Goal: Information Seeking & Learning: Understand process/instructions

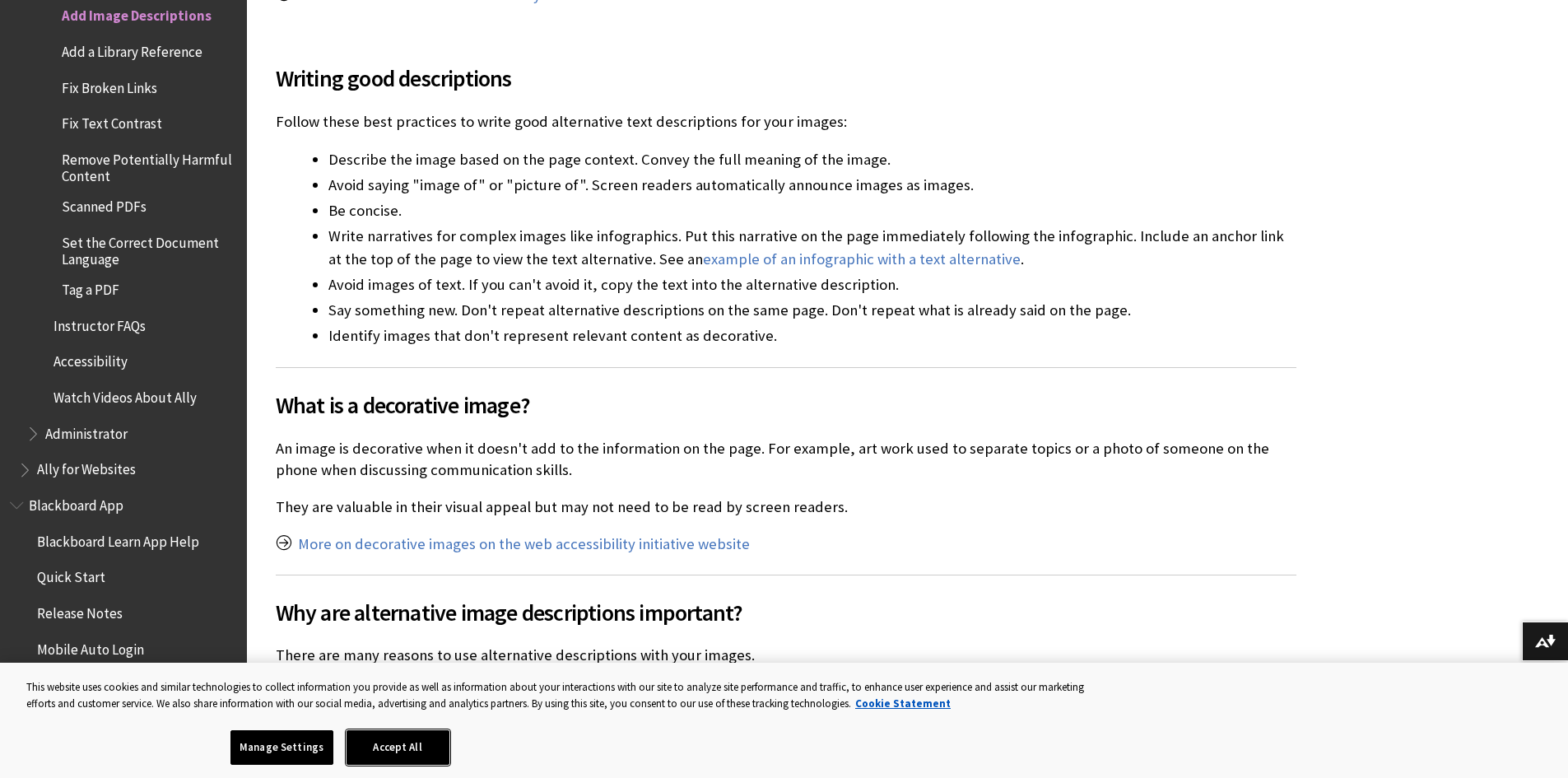
click at [420, 744] on button "Accept All" at bounding box center [397, 748] width 103 height 35
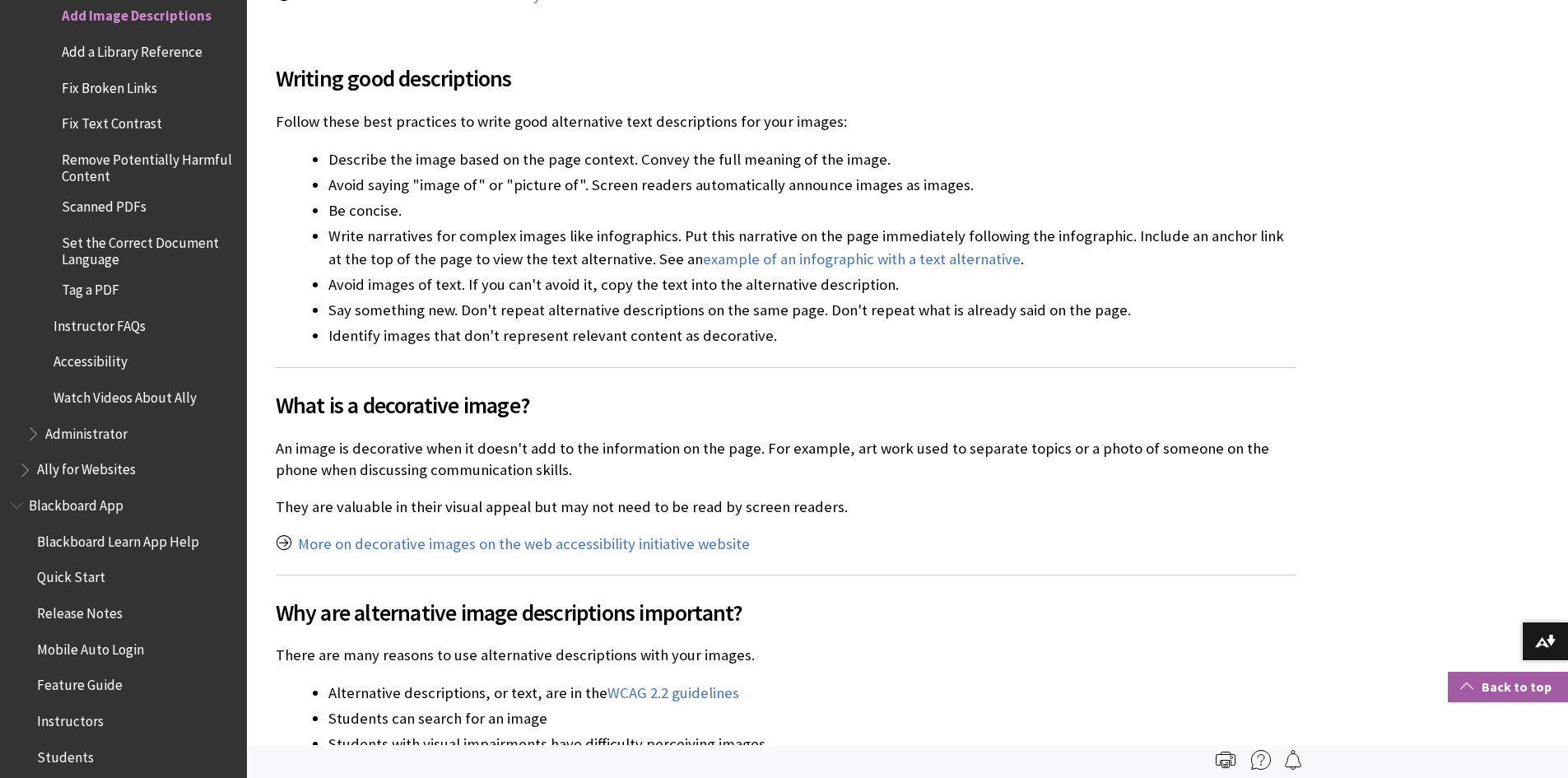
click at [1504, 687] on link "Back to top" at bounding box center [1508, 687] width 120 height 31
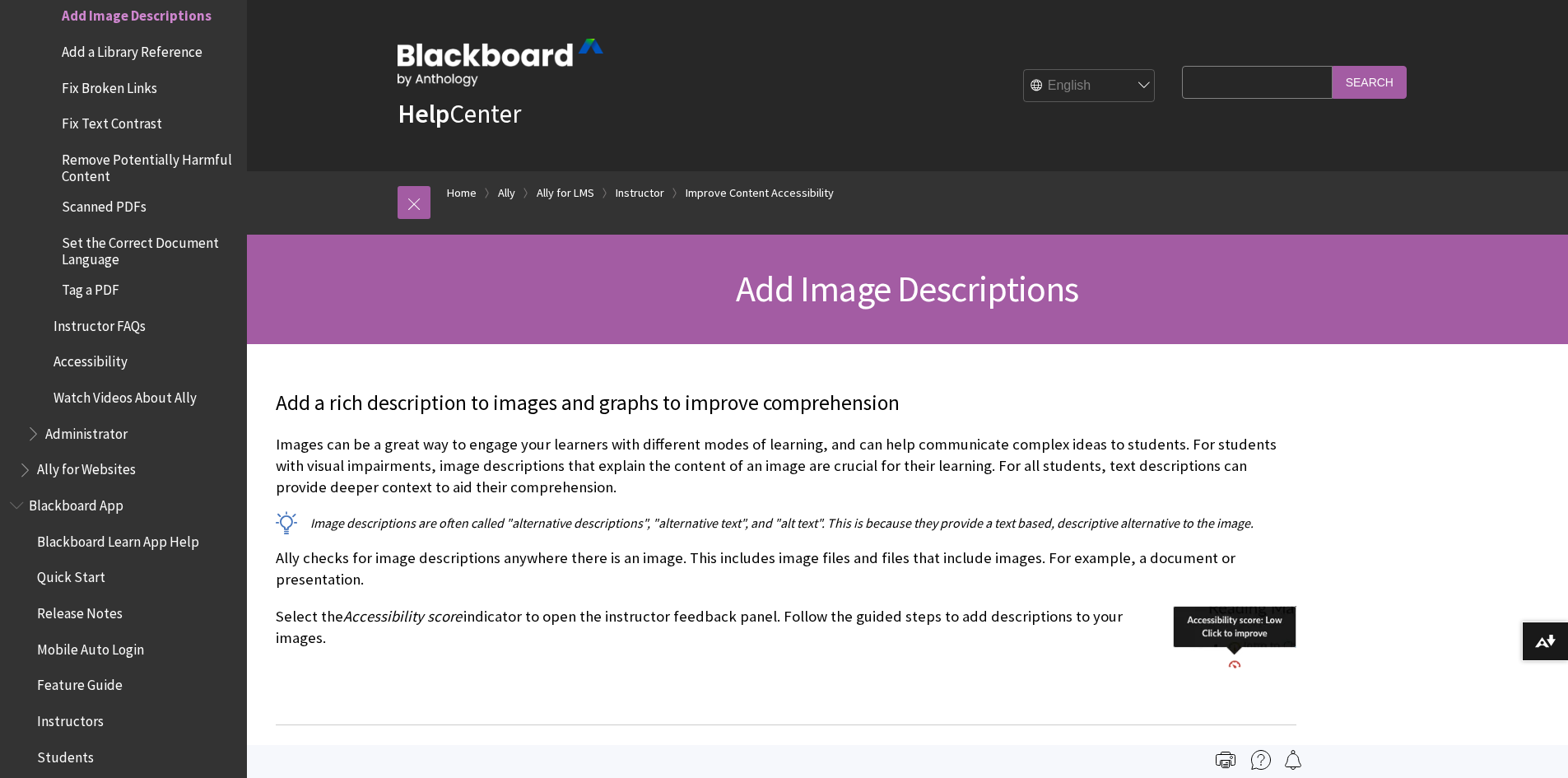
scroll to position [4224, 0]
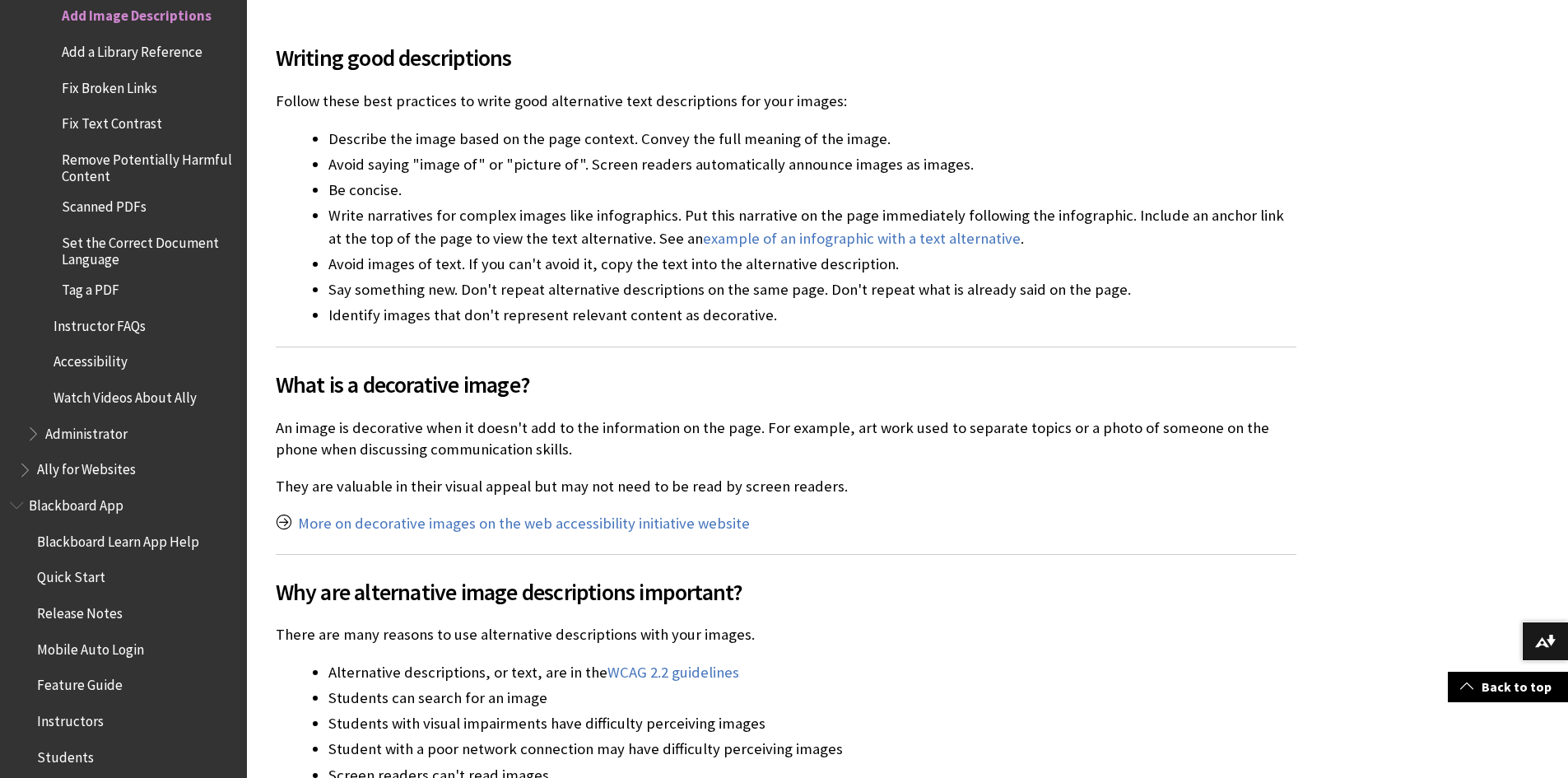
click at [148, 25] on span "Add Image Descriptions" at bounding box center [136, 14] width 150 height 22
